Goal: Task Accomplishment & Management: Use online tool/utility

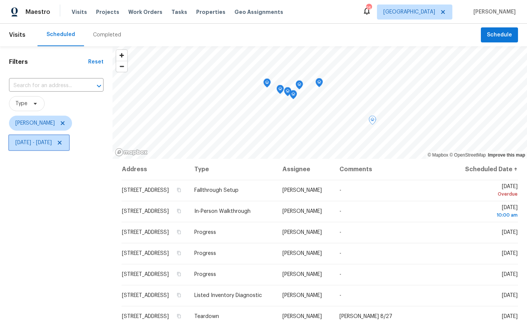
click at [69, 147] on span "Wed, Aug 20 - Tue, Aug 26" at bounding box center [39, 142] width 60 height 15
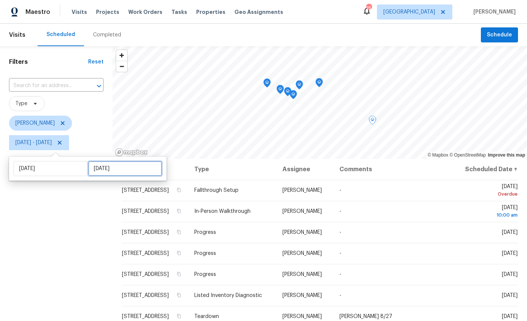
click at [101, 169] on input "Tue, Aug 26" at bounding box center [125, 168] width 74 height 15
select select "7"
select select "2025"
select select "8"
select select "2025"
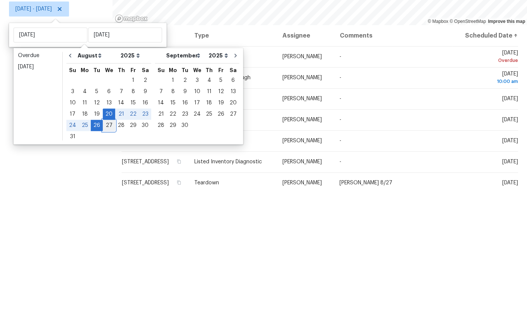
click at [106, 254] on div "27" at bounding box center [109, 259] width 12 height 11
type input "Wed, Aug 27"
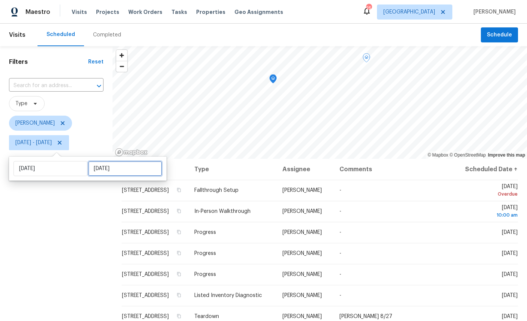
click at [101, 161] on input "Wed, Aug 27" at bounding box center [125, 168] width 74 height 15
select select "7"
select select "2025"
select select "8"
select select "2025"
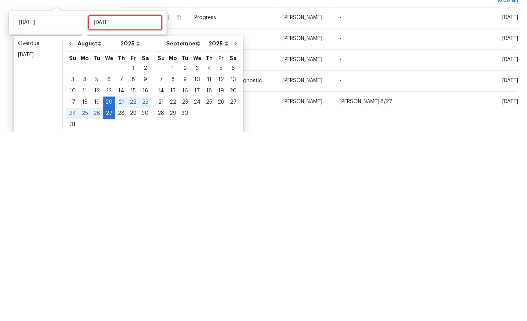
scroll to position [29, 0]
click at [81, 297] on div "25" at bounding box center [85, 302] width 12 height 11
type input "Mon, Aug 25"
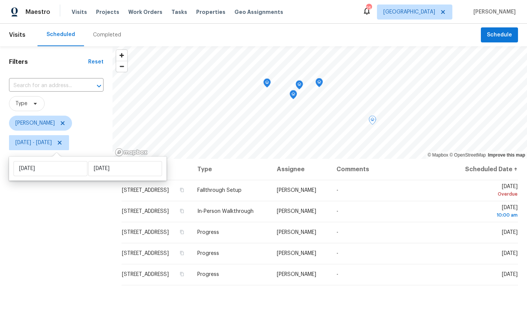
click at [67, 211] on div "Filters Reset ​ Type William Sparks Wed, Aug 20 - Mon, Aug 25" at bounding box center [56, 230] width 113 height 369
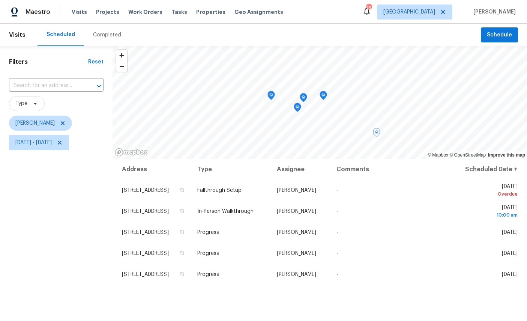
click at [325, 93] on icon "Map marker" at bounding box center [323, 95] width 7 height 9
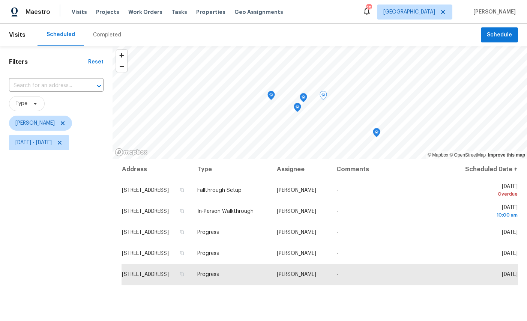
click at [304, 98] on icon "Map marker" at bounding box center [303, 97] width 1 height 1
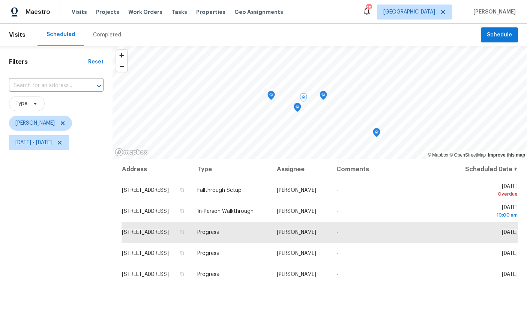
click at [295, 107] on icon "Map marker" at bounding box center [297, 107] width 7 height 9
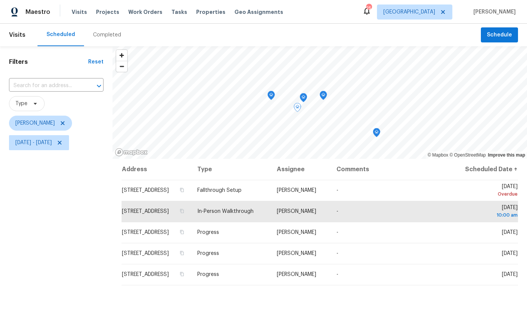
click at [269, 98] on icon "Map marker" at bounding box center [272, 95] width 8 height 9
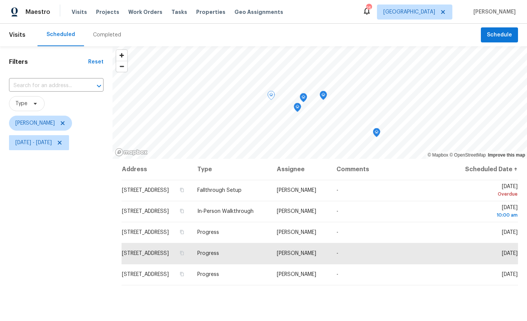
click at [380, 131] on icon "Map marker" at bounding box center [376, 132] width 7 height 9
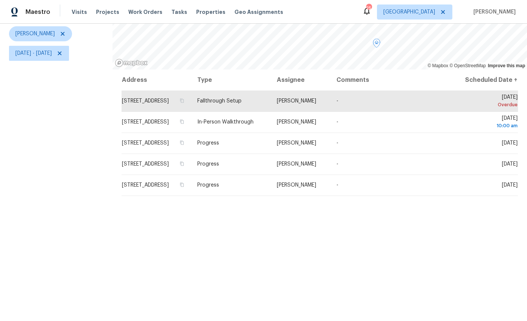
scroll to position [89, 0]
click at [78, 126] on div "Filters Reset ​ Type William Sparks Wed, Aug 20 - Mon, Aug 25" at bounding box center [56, 142] width 113 height 369
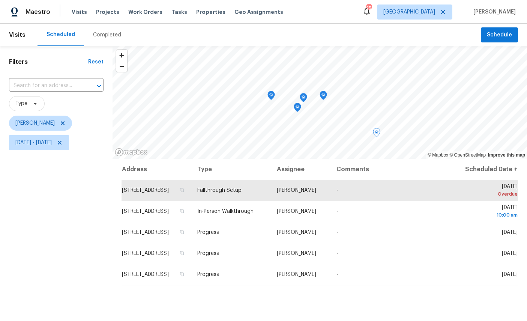
scroll to position [0, 0]
click at [324, 92] on icon "Map marker" at bounding box center [323, 95] width 7 height 9
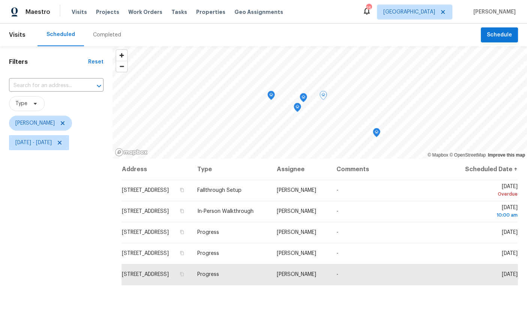
click at [379, 130] on icon "Map marker" at bounding box center [376, 132] width 7 height 9
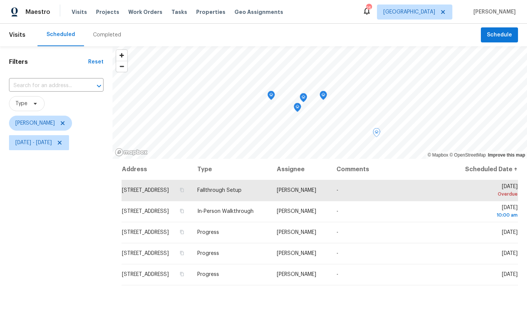
click at [58, 206] on div "Filters Reset ​ Type [PERSON_NAME] [DATE] - [DATE]" at bounding box center [56, 230] width 113 height 369
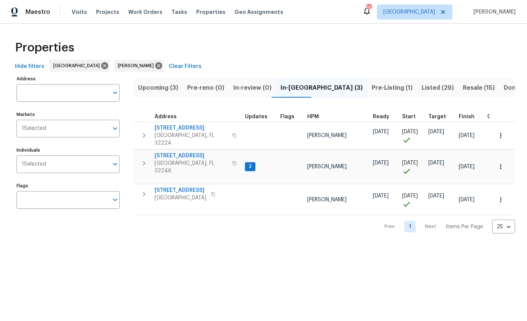
scroll to position [17, 95]
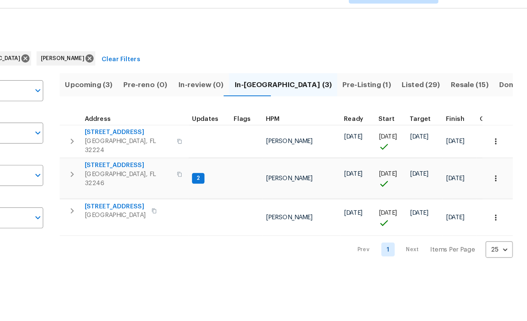
click at [155, 124] on span "[STREET_ADDRESS]" at bounding box center [191, 128] width 73 height 8
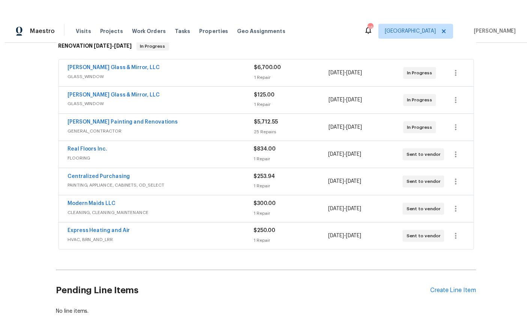
scroll to position [18, 0]
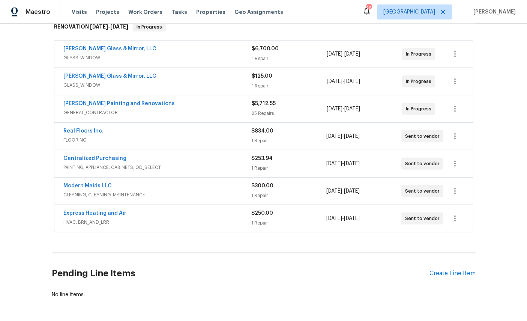
click at [368, 270] on div "Create Line Item" at bounding box center [453, 273] width 46 height 7
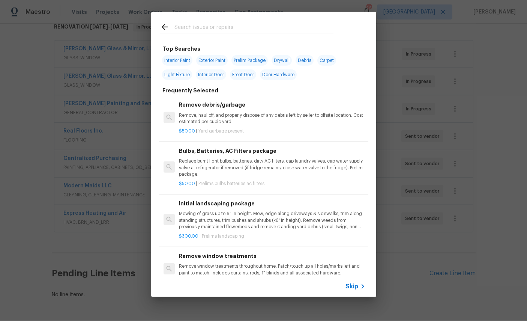
click at [230, 20] on div at bounding box center [246, 27] width 191 height 30
click at [252, 31] on input "text" at bounding box center [254, 28] width 159 height 11
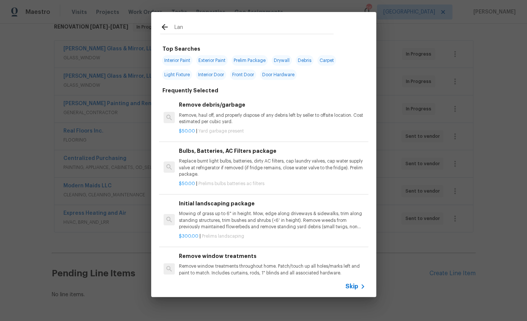
type input "Land"
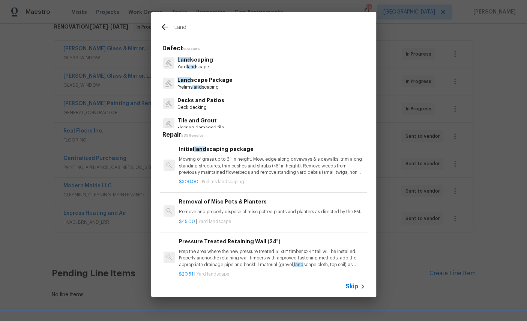
click at [202, 80] on p "Land scape Package" at bounding box center [205, 80] width 55 height 8
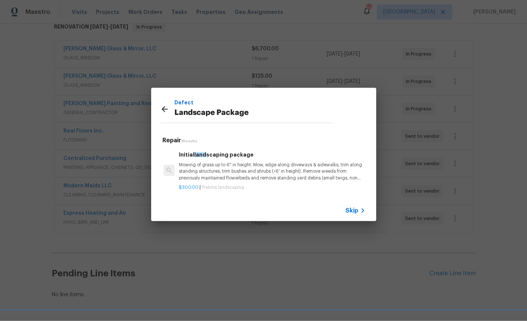
click at [220, 163] on p "Mowing of grass up to 6" in height. Mow, edge along driveways & sidewalks, trim…" at bounding box center [272, 171] width 186 height 19
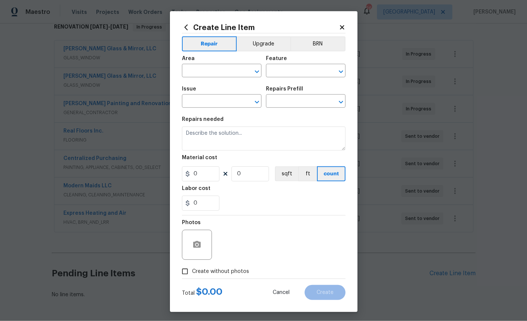
type input "Home Readiness Packages"
type input "Landscape Package"
type input "Initial landscaping package $300.00"
type textarea "Mowing of grass up to 6" in height. Mow, edge along driveways & sidewalks, trim…"
type input "300"
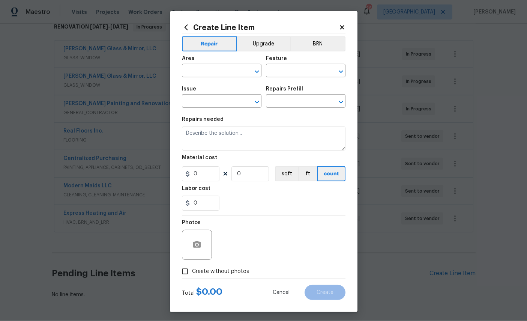
type input "1"
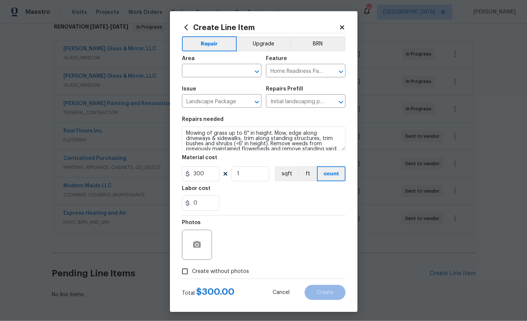
click at [214, 76] on input "text" at bounding box center [211, 72] width 59 height 12
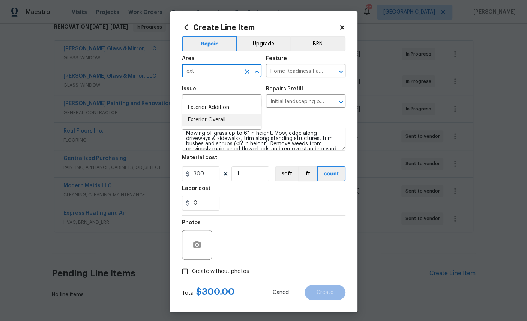
click at [217, 114] on li "Exterior Overall" at bounding box center [222, 120] width 80 height 12
type input "Exterior Overall"
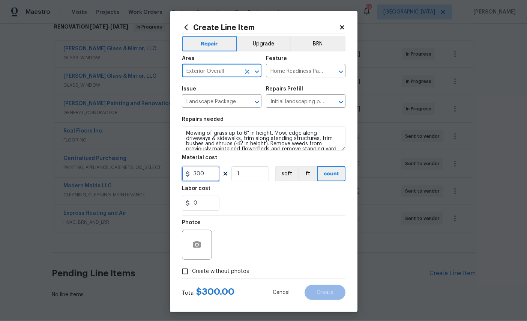
click at [212, 174] on input "300" at bounding box center [201, 173] width 38 height 15
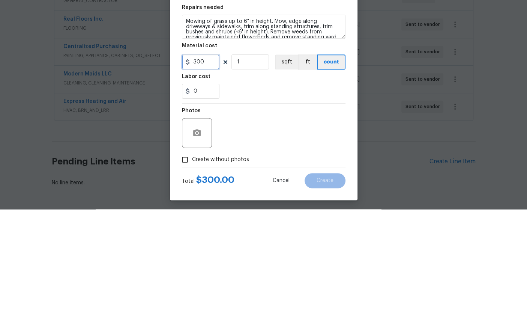
click at [203, 166] on input "300" at bounding box center [201, 173] width 38 height 15
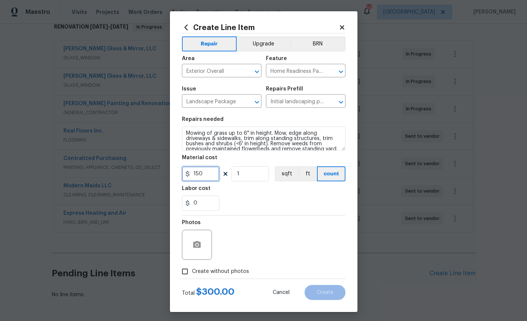
type input "150"
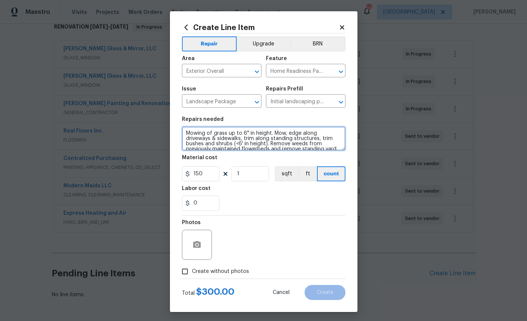
click at [190, 130] on textarea "Mowing of grass up to 6" in height. Mow, edge along driveways & sidewalks, trim…" at bounding box center [264, 138] width 164 height 24
type textarea "1) Remove weeds out of front bed. (2) Install Pine bark. Mowing of grass up to …"
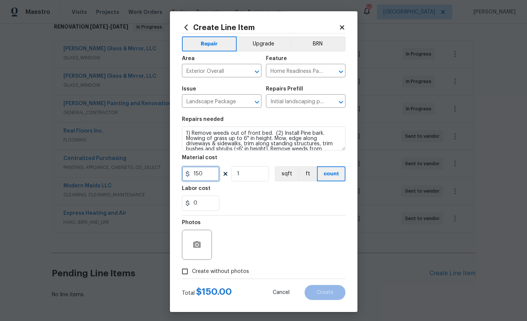
click at [208, 181] on input "150" at bounding box center [201, 173] width 38 height 15
click at [209, 179] on input "225" at bounding box center [201, 173] width 38 height 15
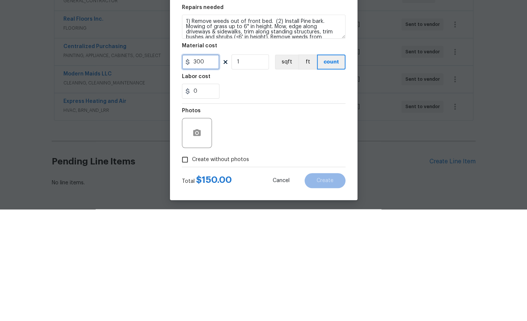
type input "300"
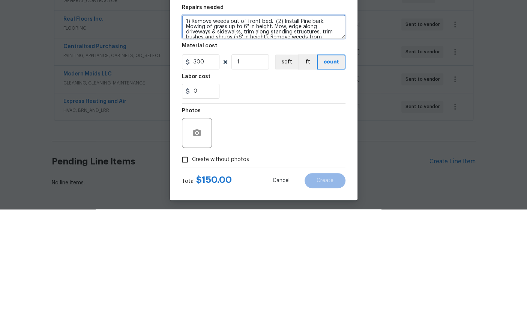
click at [336, 126] on textarea "1) Remove weeds out of front bed. (2) Install Pine bark. Mowing of grass up to …" at bounding box center [264, 138] width 164 height 24
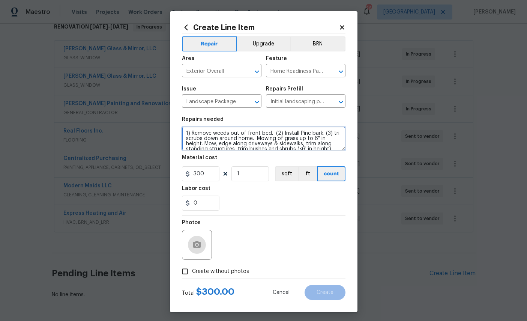
type textarea "1) Remove weeds out of front bed. (2) Install Pine bark. (3) tri scrubs down ar…"
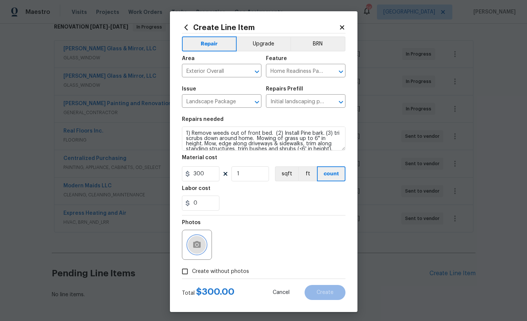
click at [200, 249] on icon "button" at bounding box center [197, 244] width 9 height 9
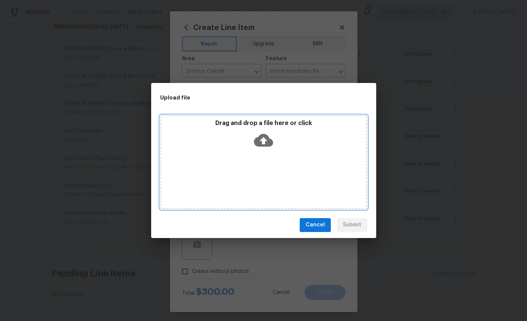
click at [264, 145] on icon at bounding box center [263, 140] width 19 height 13
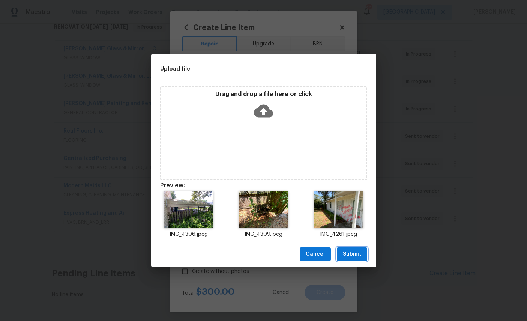
click at [354, 254] on span "Submit" at bounding box center [352, 254] width 18 height 9
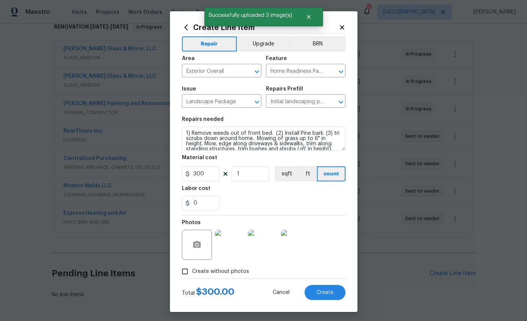
click at [329, 288] on div "Total $ 300.00 Cancel Create" at bounding box center [264, 289] width 164 height 21
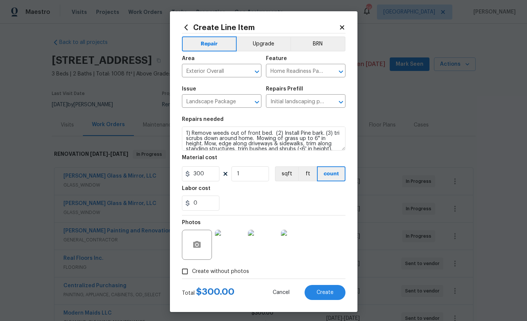
click at [331, 295] on span "Create" at bounding box center [325, 293] width 17 height 6
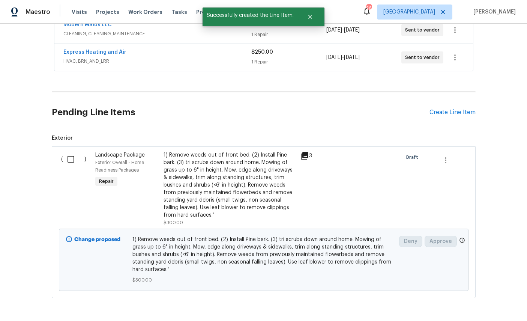
scroll to position [288, 0]
click at [68, 152] on input "checkbox" at bounding box center [73, 160] width 21 height 16
checkbox input "true"
click at [368, 306] on span "Create Work Order" at bounding box center [484, 302] width 50 height 9
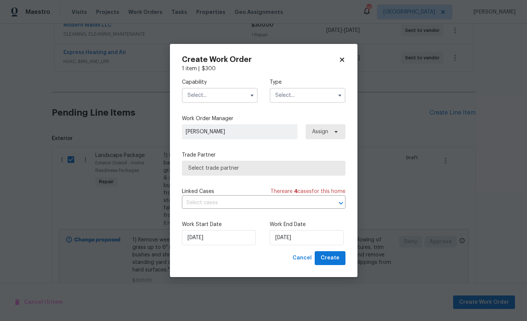
click at [208, 96] on input "text" at bounding box center [220, 95] width 76 height 15
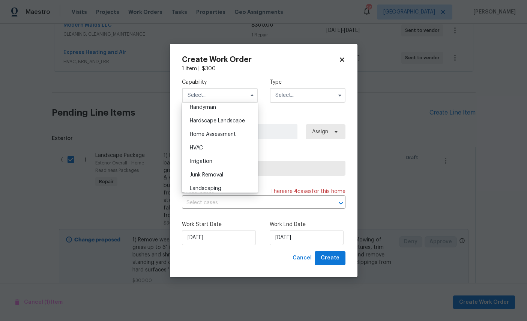
scroll to position [416, 0]
click at [208, 124] on span "Hardscape Landscape" at bounding box center [217, 121] width 55 height 5
type input "Hardscape Landscape"
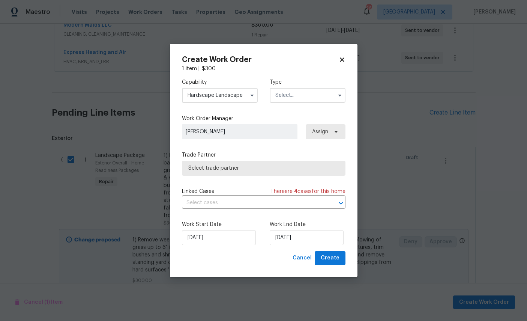
click at [301, 89] on input "text" at bounding box center [308, 95] width 76 height 15
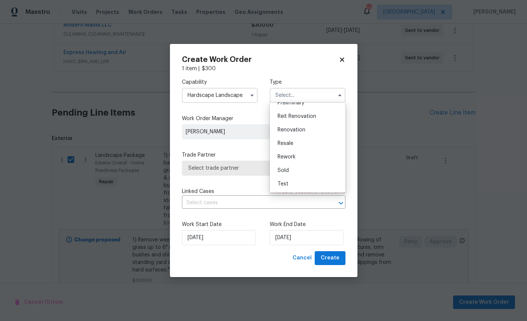
scroll to position [178, 0]
click at [295, 127] on span "Renovation" at bounding box center [292, 129] width 28 height 5
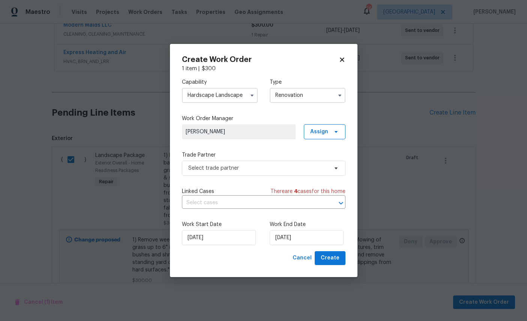
type input "Renovation"
click at [257, 163] on span "Select trade partner" at bounding box center [264, 168] width 164 height 15
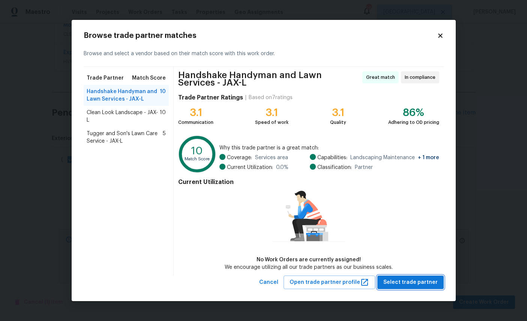
click at [368, 278] on span "Select trade partner" at bounding box center [411, 282] width 54 height 9
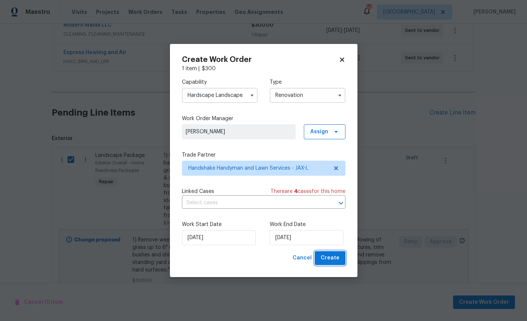
click at [328, 257] on span "Create" at bounding box center [330, 257] width 19 height 9
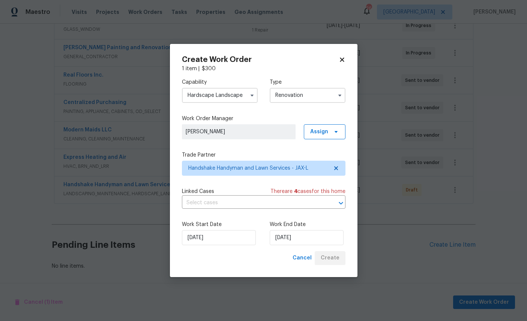
scroll to position [155, 0]
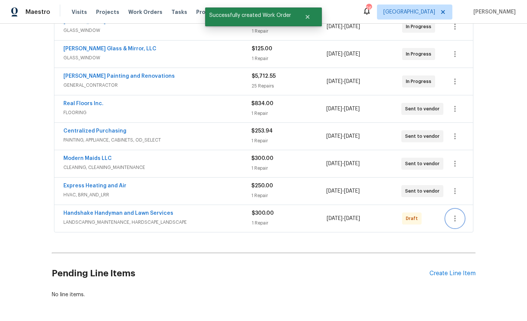
click at [368, 214] on icon "button" at bounding box center [455, 218] width 9 height 9
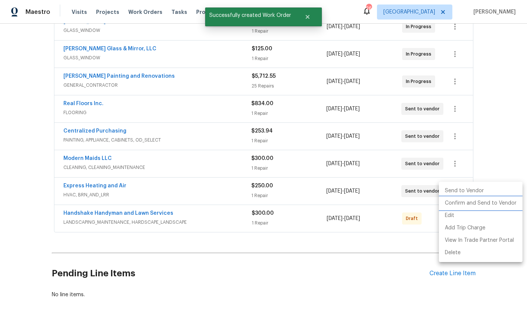
click at [368, 203] on li "Confirm and Send to Vendor" at bounding box center [481, 203] width 84 height 12
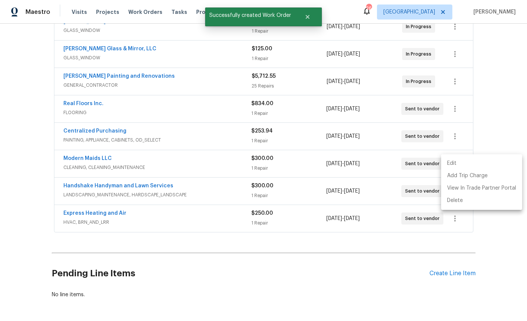
click at [125, 164] on div at bounding box center [263, 160] width 527 height 321
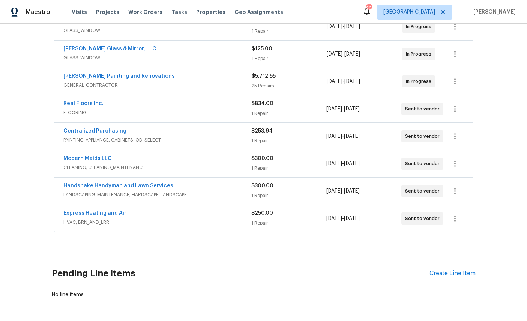
click at [131, 183] on link "Handshake Handyman and Lawn Services" at bounding box center [118, 185] width 110 height 5
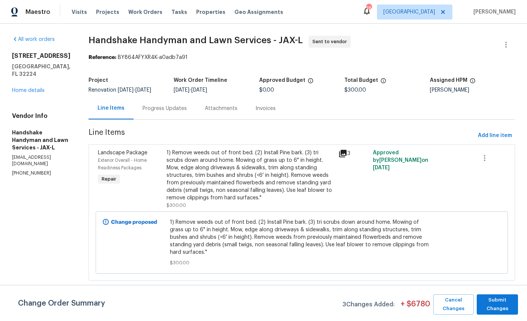
click at [172, 108] on div "Progress Updates" at bounding box center [165, 109] width 44 height 8
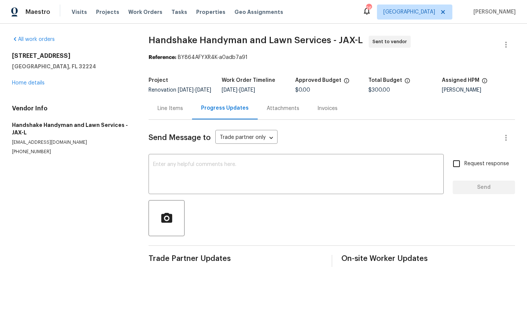
click at [230, 178] on textarea at bounding box center [296, 175] width 286 height 26
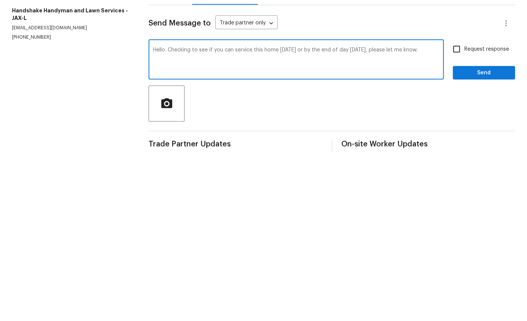
type textarea "Hello. Checking to see if you can service this home today or by the end of day …"
click at [368, 156] on input "Request response" at bounding box center [457, 164] width 16 height 16
checkbox input "true"
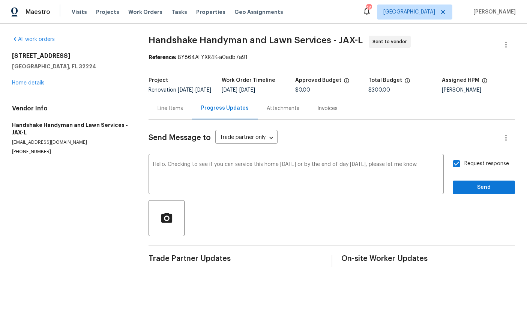
click at [368, 172] on textarea "Hello. Checking to see if you can service this home today or by the end of day …" at bounding box center [296, 175] width 286 height 26
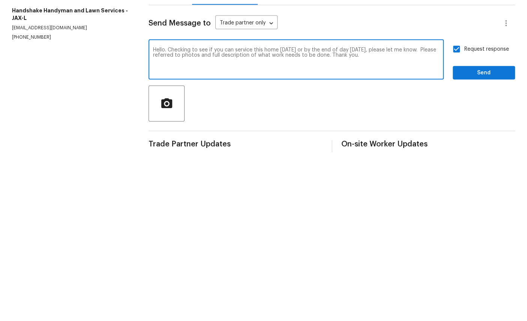
type textarea "Hello. Checking to see if you can service this home today or by the end of day …"
click at [368, 183] on span "Send" at bounding box center [484, 187] width 50 height 9
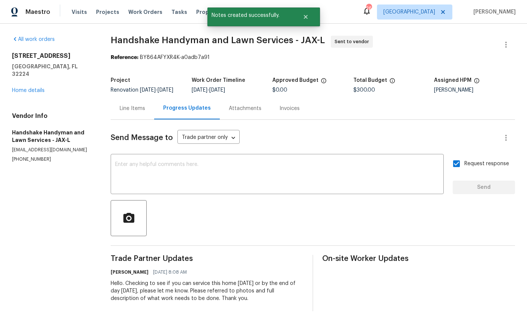
click at [29, 88] on link "Home details" at bounding box center [28, 90] width 33 height 5
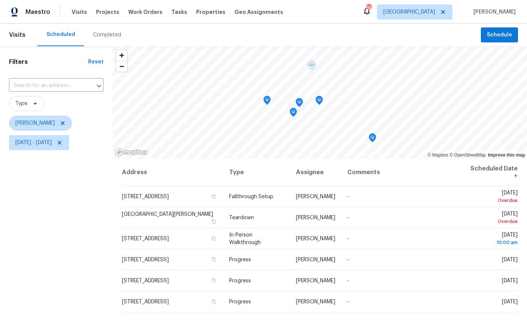
click at [0, 0] on icon at bounding box center [0, 0] width 0 height 0
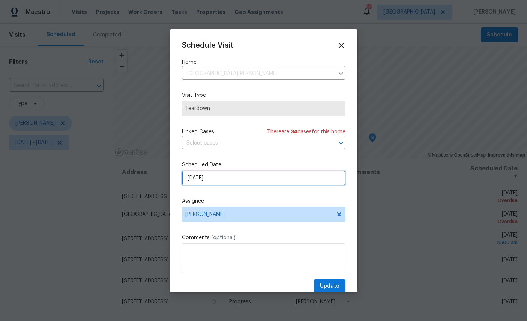
click at [247, 181] on input "8/24/2025" at bounding box center [264, 177] width 164 height 15
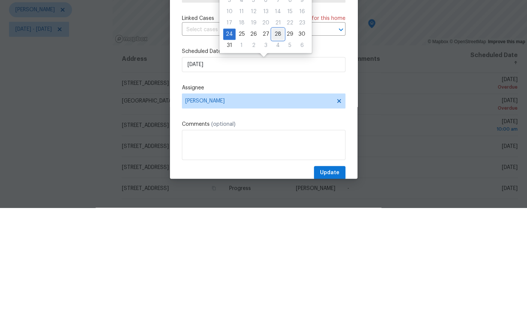
click at [276, 142] on div "28" at bounding box center [278, 147] width 12 height 11
type input "8/28/2025"
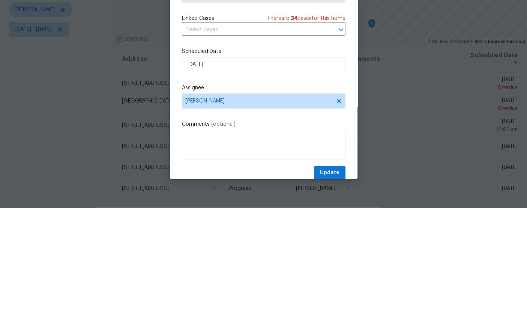
scroll to position [28, 0]
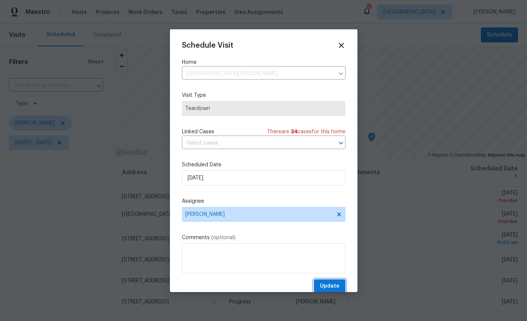
click at [330, 288] on span "Update" at bounding box center [330, 286] width 20 height 9
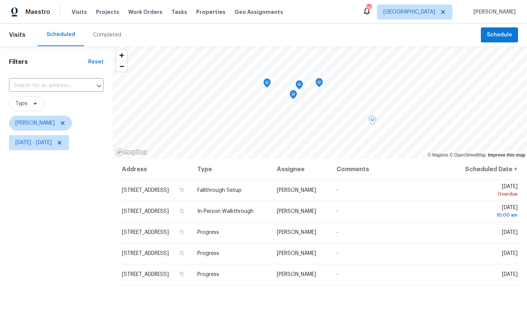
click at [0, 0] on icon at bounding box center [0, 0] width 0 height 0
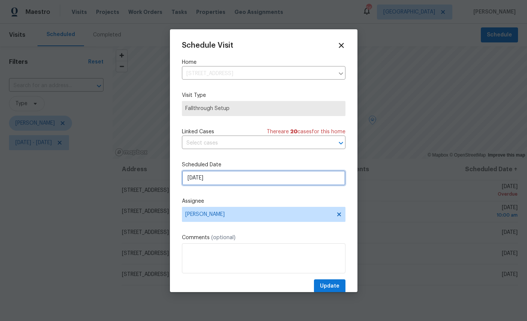
click at [245, 176] on input "8/23/2025" at bounding box center [264, 177] width 164 height 15
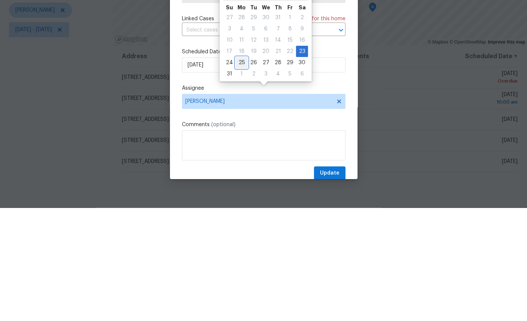
click at [242, 170] on div "25" at bounding box center [242, 175] width 12 height 11
type input "8/25/2025"
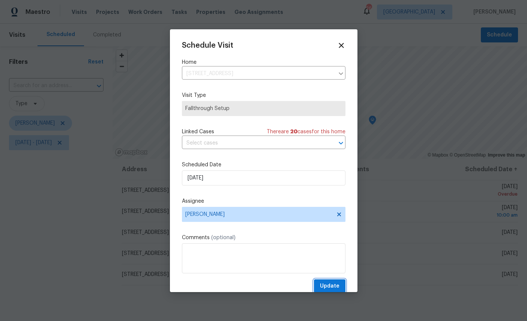
click at [328, 291] on span "Update" at bounding box center [330, 286] width 20 height 9
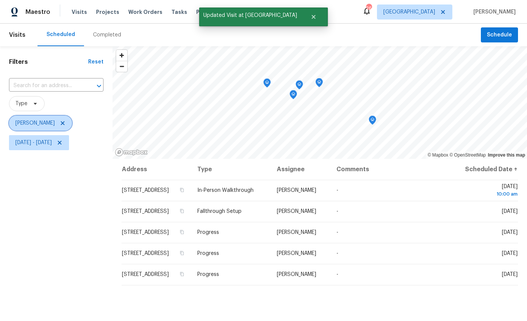
click at [33, 119] on span "[PERSON_NAME]" at bounding box center [34, 123] width 39 height 8
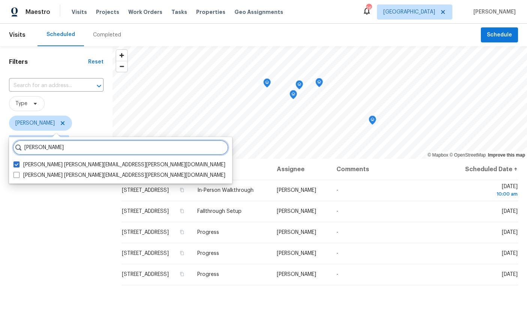
type input "Melissa moss"
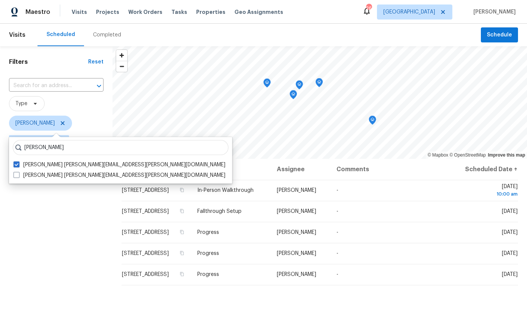
click at [39, 172] on label "Melissa Mossbrooks melissa.mossbrooks@opendoor.com" at bounding box center [120, 176] width 212 height 8
click at [18, 172] on input "Melissa Mossbrooks melissa.mossbrooks@opendoor.com" at bounding box center [16, 174] width 5 height 5
checkbox input "true"
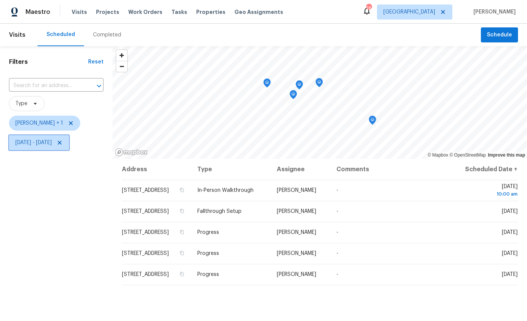
click at [62, 150] on span "[DATE] - [DATE]" at bounding box center [39, 142] width 60 height 15
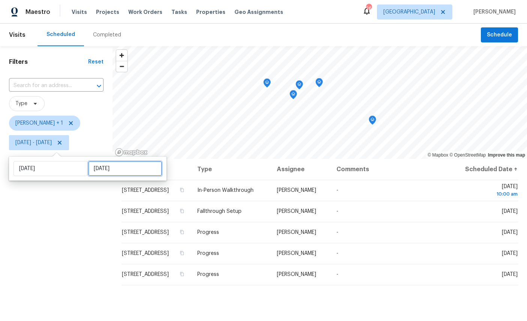
click at [129, 166] on input "[DATE]" at bounding box center [125, 168] width 74 height 15
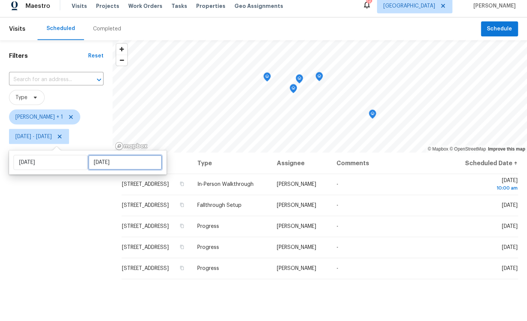
select select "7"
select select "2025"
select select "8"
select select "2025"
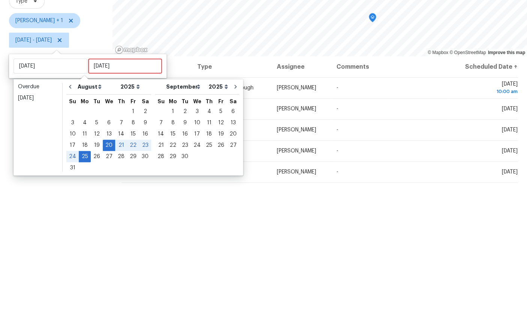
scroll to position [28, 0]
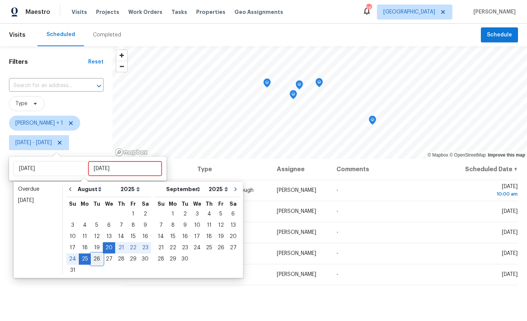
click at [97, 254] on div "26" at bounding box center [97, 259] width 12 height 11
type input "[DATE]"
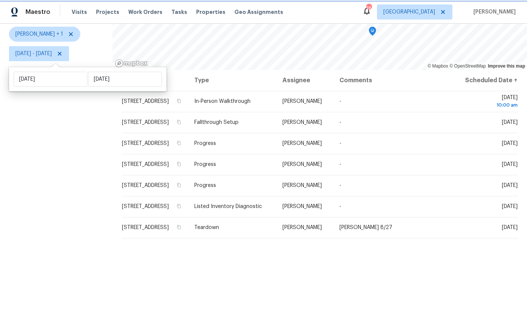
scroll to position [89, 0]
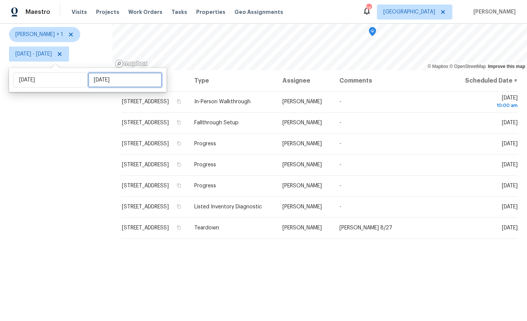
click at [122, 77] on input "[DATE]" at bounding box center [125, 79] width 74 height 15
select select "7"
select select "2025"
select select "8"
select select "2025"
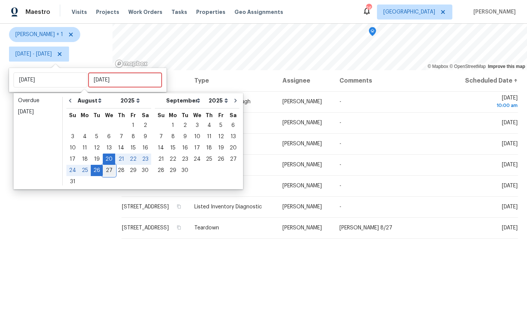
click at [108, 176] on div "27" at bounding box center [109, 170] width 12 height 11
type input "[DATE]"
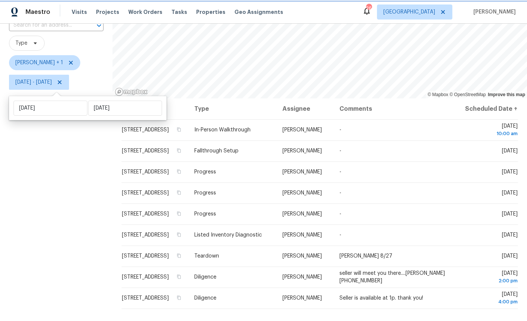
scroll to position [57, 0]
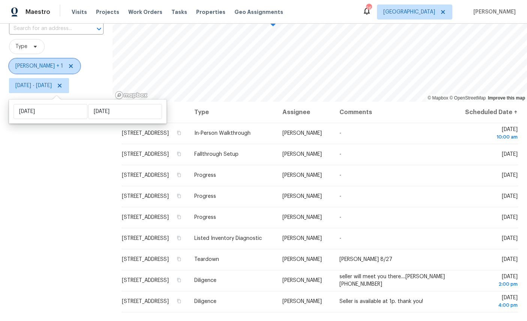
click at [40, 62] on span "William Sparks + 1" at bounding box center [44, 66] width 71 height 15
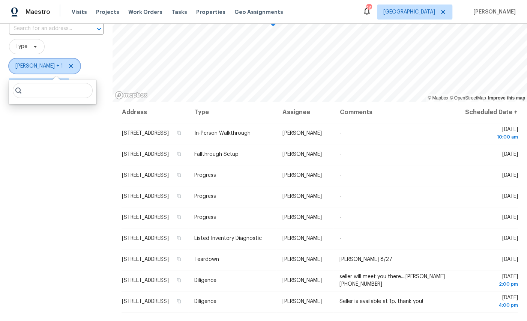
click at [51, 63] on span "William Sparks + 1" at bounding box center [44, 66] width 71 height 15
click at [43, 63] on span "William Sparks + 1" at bounding box center [39, 66] width 48 height 8
click at [41, 62] on span "William Sparks + 1" at bounding box center [44, 66] width 71 height 15
click at [25, 67] on span "William Sparks + 1" at bounding box center [39, 66] width 48 height 8
click at [70, 67] on icon at bounding box center [71, 66] width 4 height 4
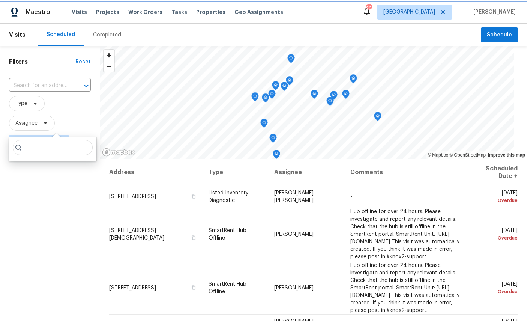
click at [36, 227] on div "Filters Reset ​ Type Assignee Wed, Aug 20 - Wed, Aug 27" at bounding box center [50, 230] width 100 height 369
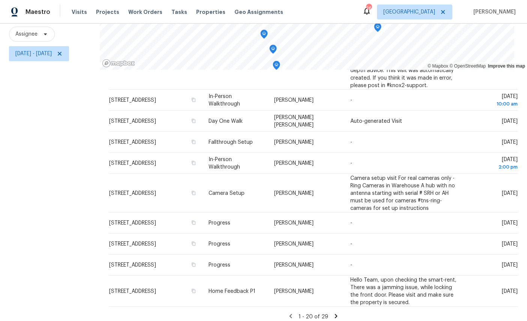
scroll to position [89, 0]
click at [340, 313] on icon at bounding box center [336, 316] width 7 height 7
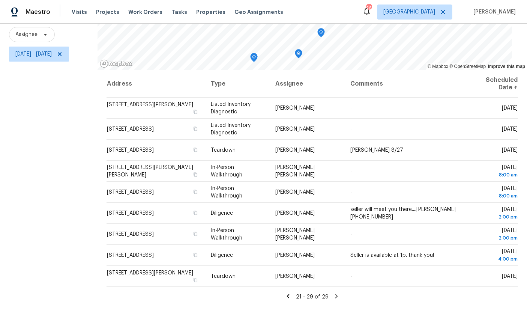
click at [340, 296] on icon at bounding box center [336, 296] width 7 height 7
click at [338, 294] on icon at bounding box center [336, 296] width 3 height 4
click at [341, 272] on div "Address Type Assignee Comments Scheduled Date ↑ 9408 Little John Rd, Jacksonvil…" at bounding box center [313, 198] width 430 height 257
click at [292, 293] on icon at bounding box center [288, 296] width 7 height 7
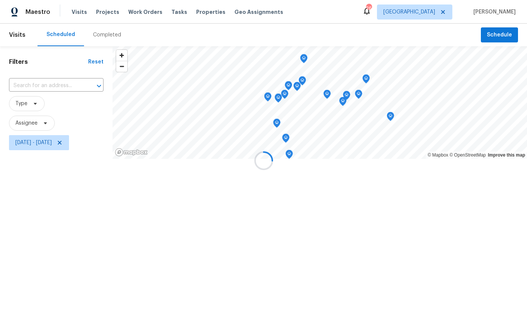
scroll to position [0, 0]
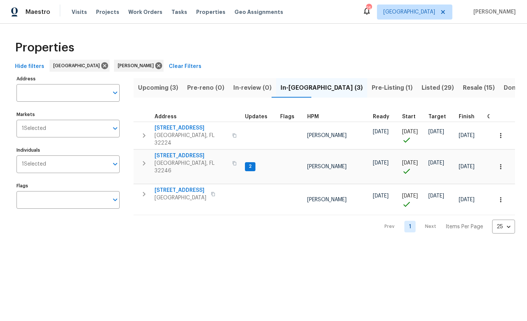
scroll to position [17, -1]
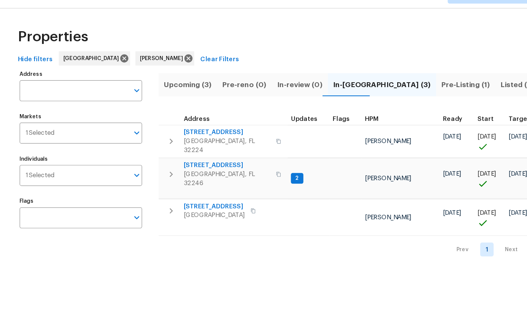
click at [78, 155] on input "Individuals" at bounding box center [77, 164] width 62 height 18
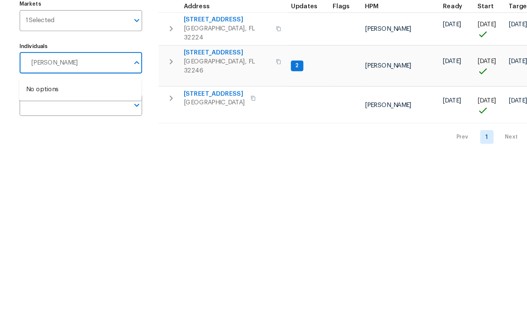
type input "[PERSON_NAME]"
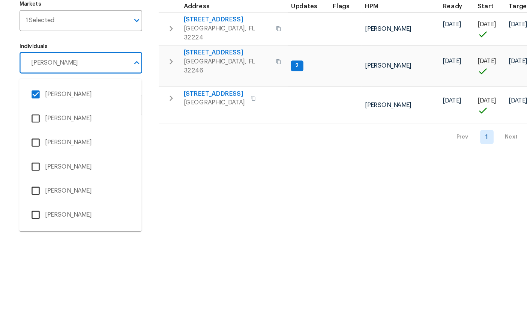
click at [71, 183] on li "[PERSON_NAME]" at bounding box center [67, 191] width 91 height 16
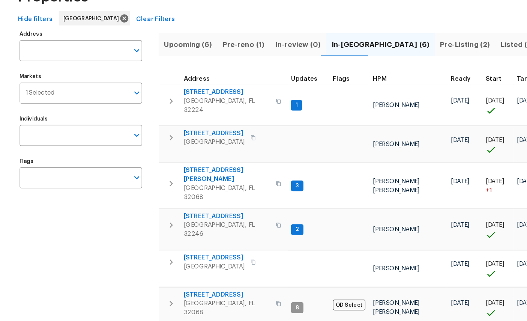
click at [167, 83] on span "Upcoming (6)" at bounding box center [158, 88] width 41 height 11
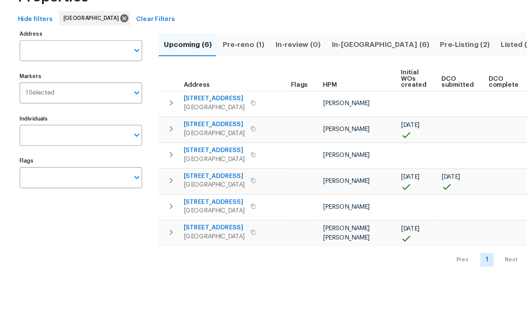
click at [293, 83] on span "In-[GEOGRAPHIC_DATA] (6)" at bounding box center [320, 88] width 83 height 11
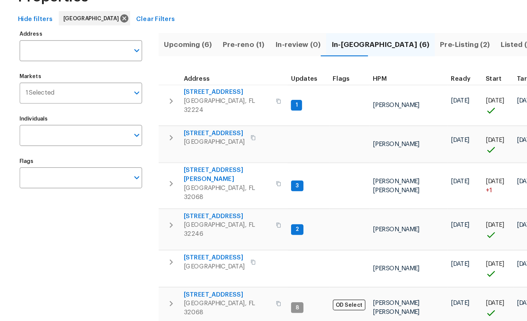
scroll to position [6, 0]
click at [371, 83] on span "Pre-Listing (2)" at bounding box center [392, 88] width 42 height 11
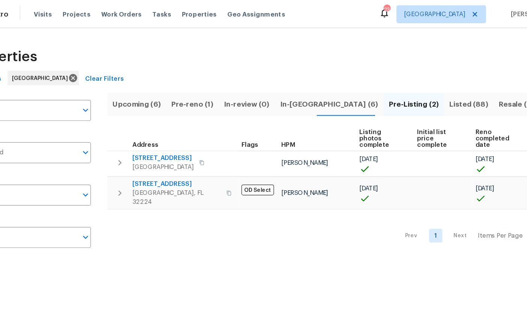
click at [248, 228] on html "Maestro Visits Projects Work Orders Tasks Properties Geo Assignments 23 [GEOGRA…" at bounding box center [263, 114] width 527 height 228
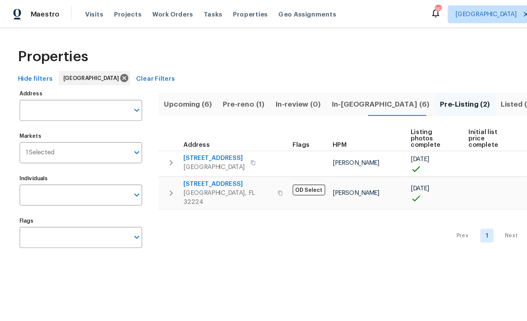
click at [56, 0] on div "Maestro Visits Projects Work Orders Tasks Properties Geo Assignments 25 [GEOGRA…" at bounding box center [263, 12] width 527 height 24
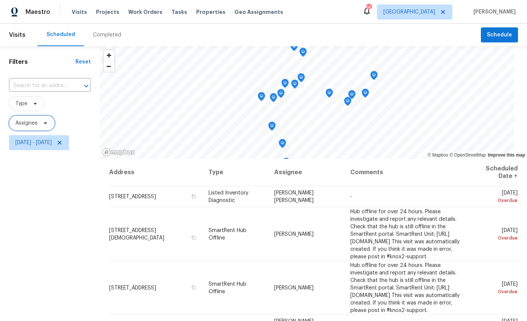
click at [29, 123] on span "Assignee" at bounding box center [26, 123] width 22 height 8
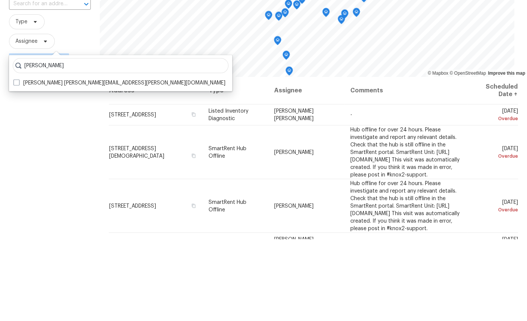
type input "[PERSON_NAME]"
click at [47, 161] on label "[PERSON_NAME] [PERSON_NAME][EMAIL_ADDRESS][PERSON_NAME][DOMAIN_NAME]" at bounding box center [120, 165] width 212 height 8
click at [18, 161] on input "[PERSON_NAME] [PERSON_NAME][EMAIL_ADDRESS][PERSON_NAME][DOMAIN_NAME]" at bounding box center [16, 163] width 5 height 5
checkbox input "true"
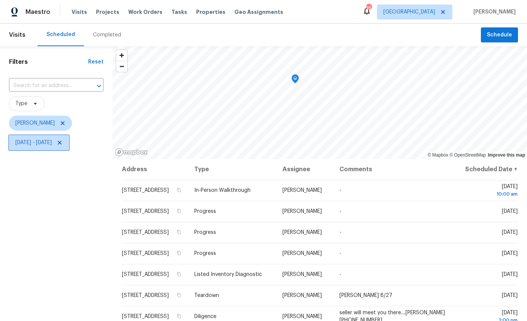
click at [52, 140] on span "[DATE] - [DATE]" at bounding box center [33, 143] width 36 height 8
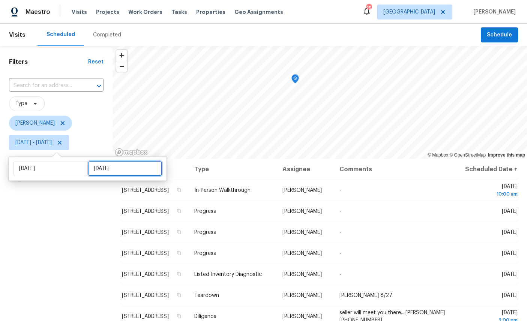
click at [94, 171] on input "[DATE]" at bounding box center [125, 168] width 74 height 15
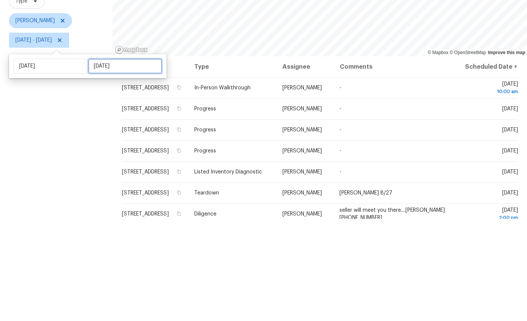
select select "7"
select select "2025"
select select "8"
select select "2025"
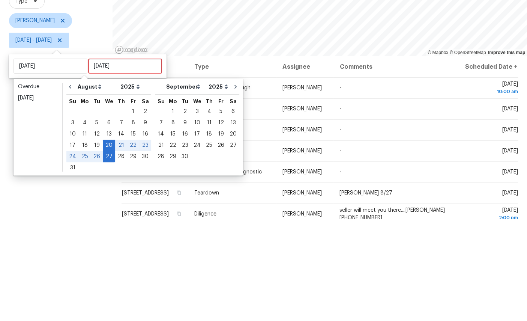
scroll to position [28, 0]
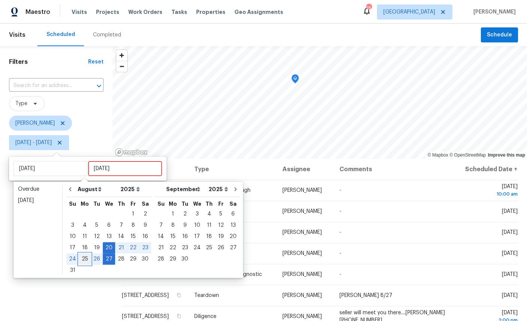
click at [85, 254] on div "25" at bounding box center [85, 259] width 12 height 11
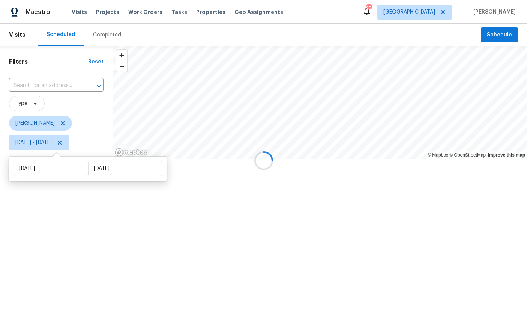
type input "[DATE]"
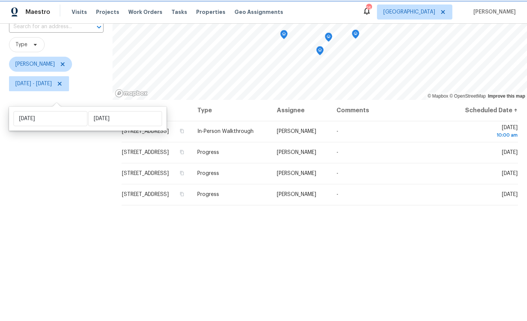
scroll to position [35, 0]
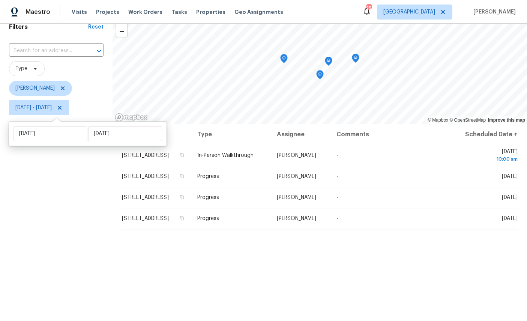
click at [61, 200] on div "Filters Reset ​ Type [PERSON_NAME] [DATE] - [DATE]" at bounding box center [56, 195] width 113 height 369
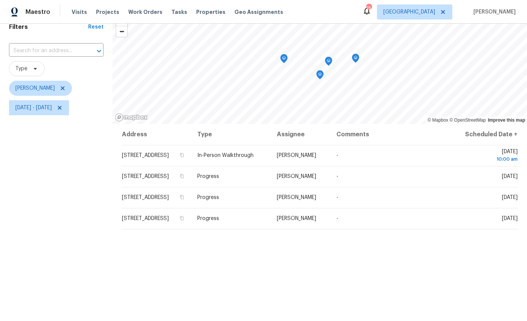
click at [355, 55] on icon "Map marker" at bounding box center [355, 58] width 7 height 9
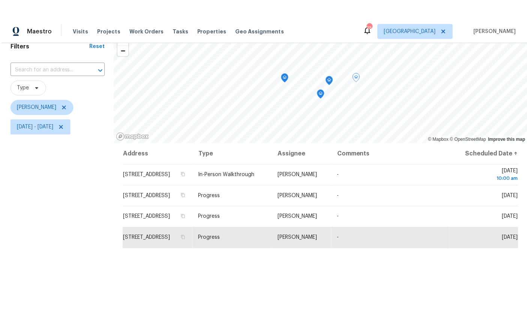
scroll to position [3, 0]
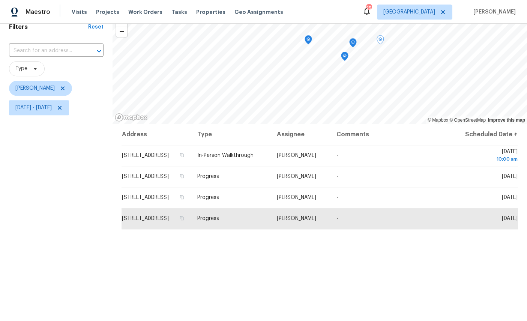
click at [345, 56] on icon "Map marker" at bounding box center [345, 56] width 1 height 1
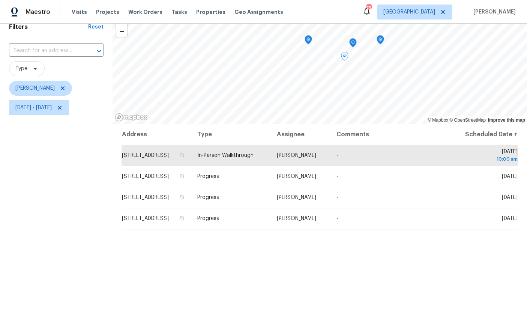
click at [308, 39] on icon "Map marker" at bounding box center [308, 39] width 1 height 1
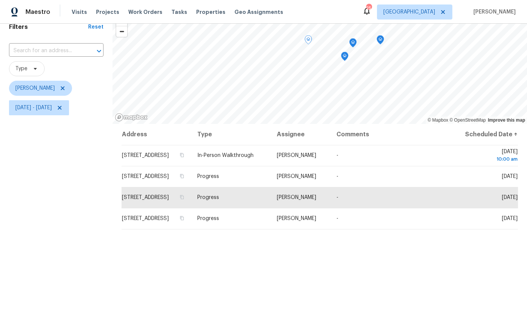
click at [378, 41] on icon "Map marker" at bounding box center [381, 39] width 8 height 9
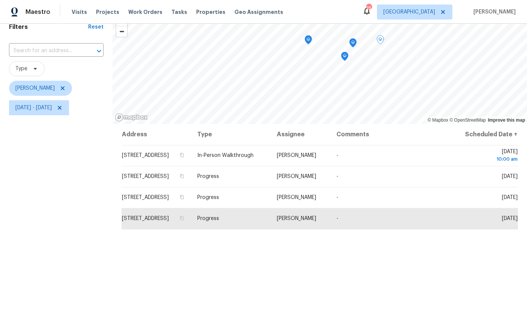
click at [343, 52] on icon "Map marker" at bounding box center [345, 56] width 7 height 9
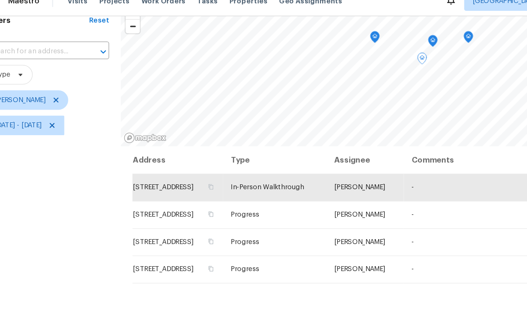
scroll to position [1, 0]
